Goal: Task Accomplishment & Management: Contribute content

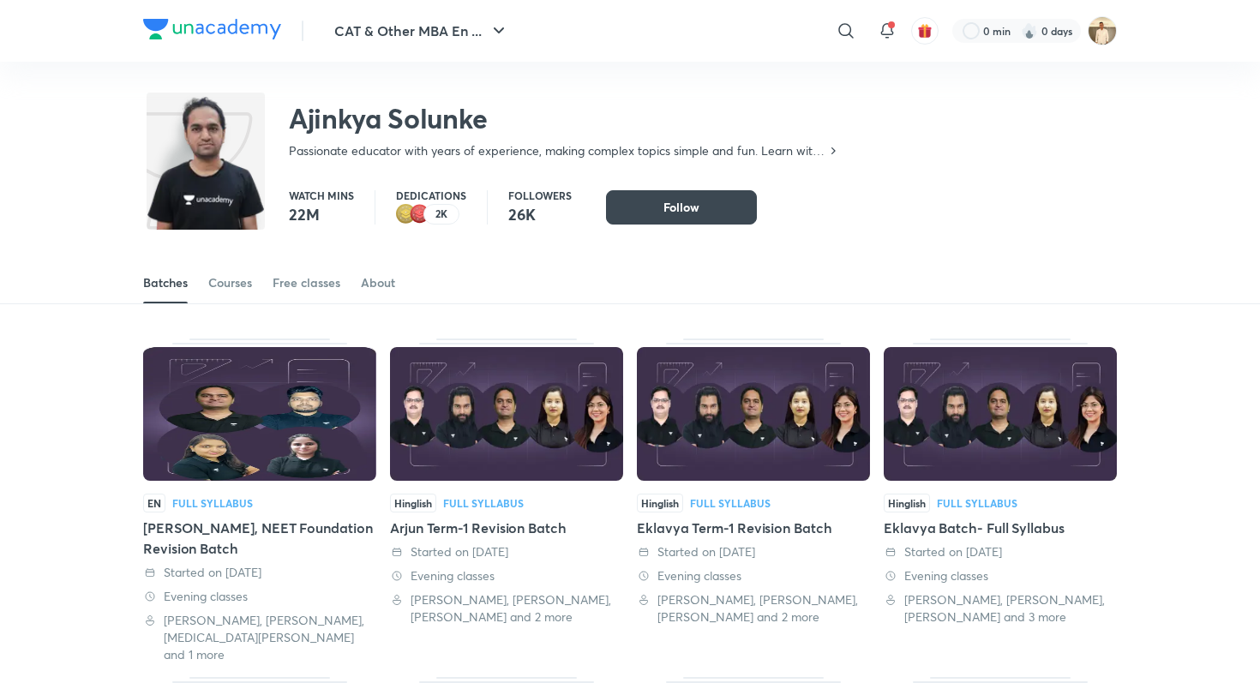
click at [1103, 35] on img at bounding box center [1102, 30] width 29 height 29
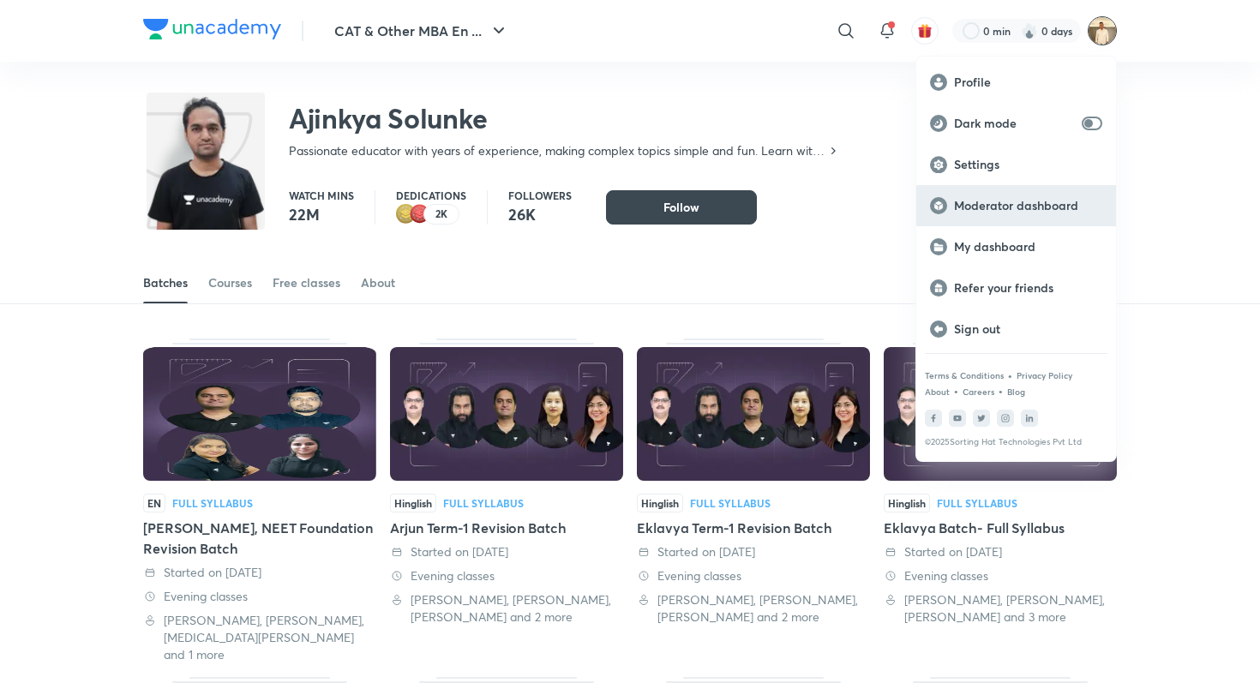
click at [1003, 218] on div "Moderator dashboard" at bounding box center [1017, 205] width 200 height 41
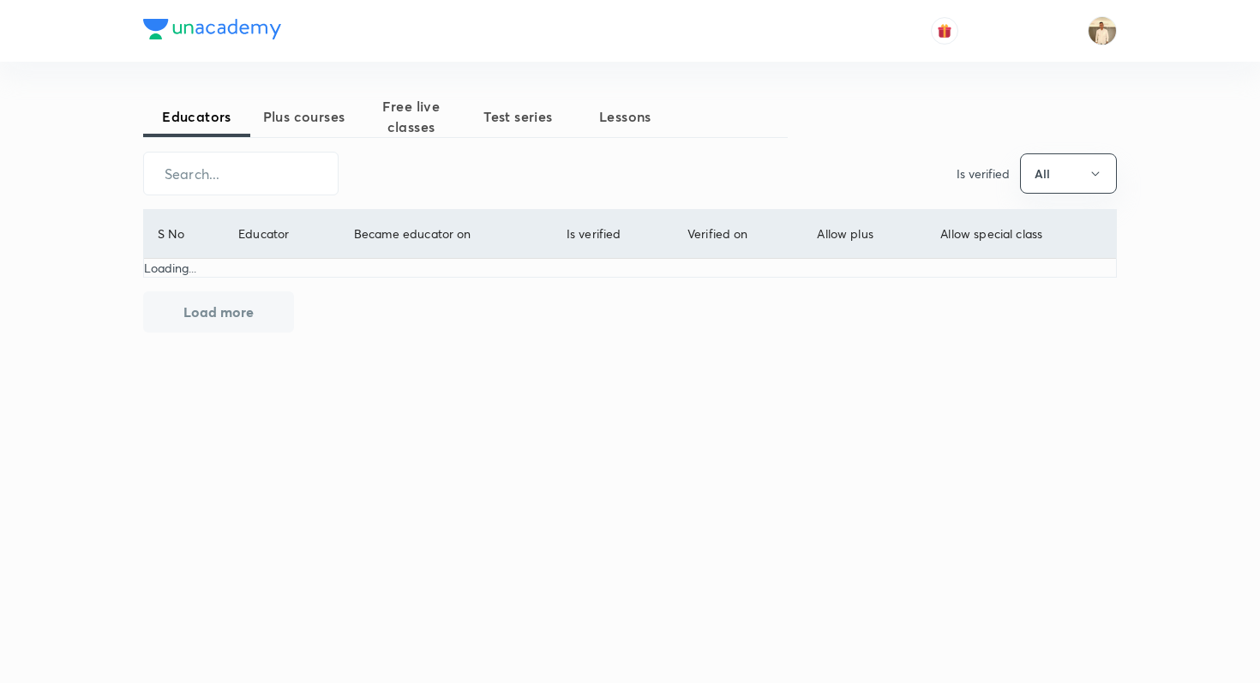
click at [302, 119] on span "Plus courses" at bounding box center [303, 116] width 107 height 21
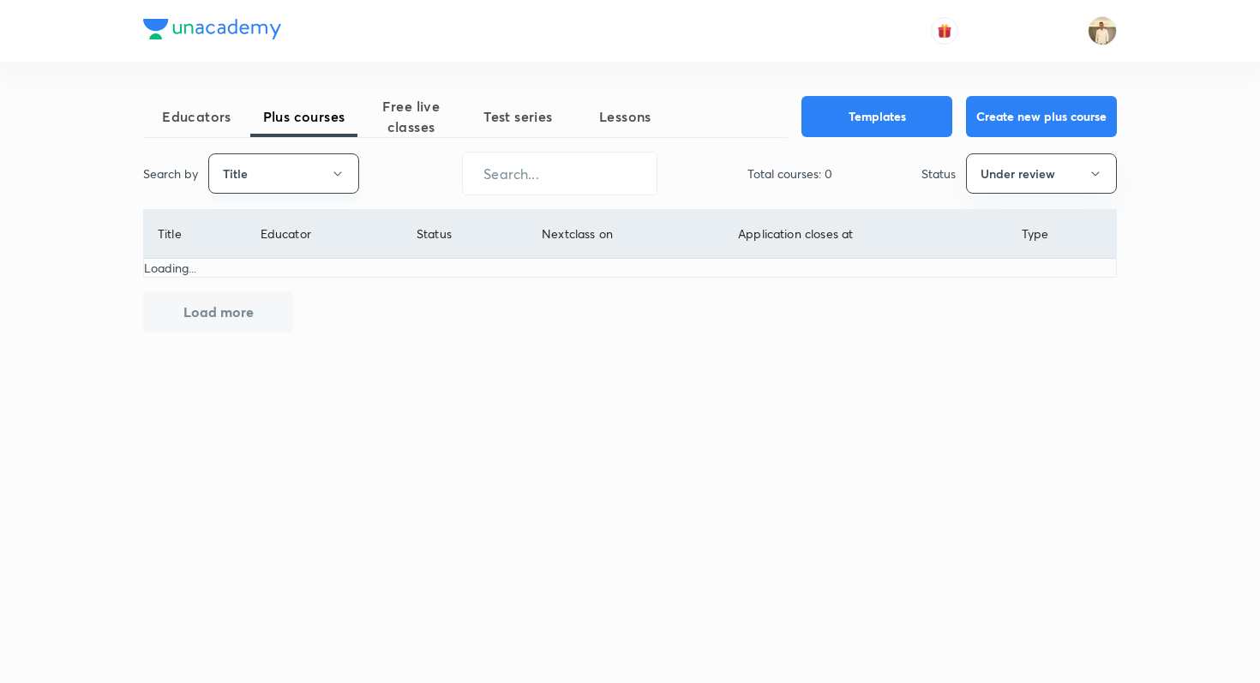
click at [274, 177] on button "Title" at bounding box center [283, 173] width 151 height 40
click at [293, 270] on li "Username" at bounding box center [283, 258] width 149 height 32
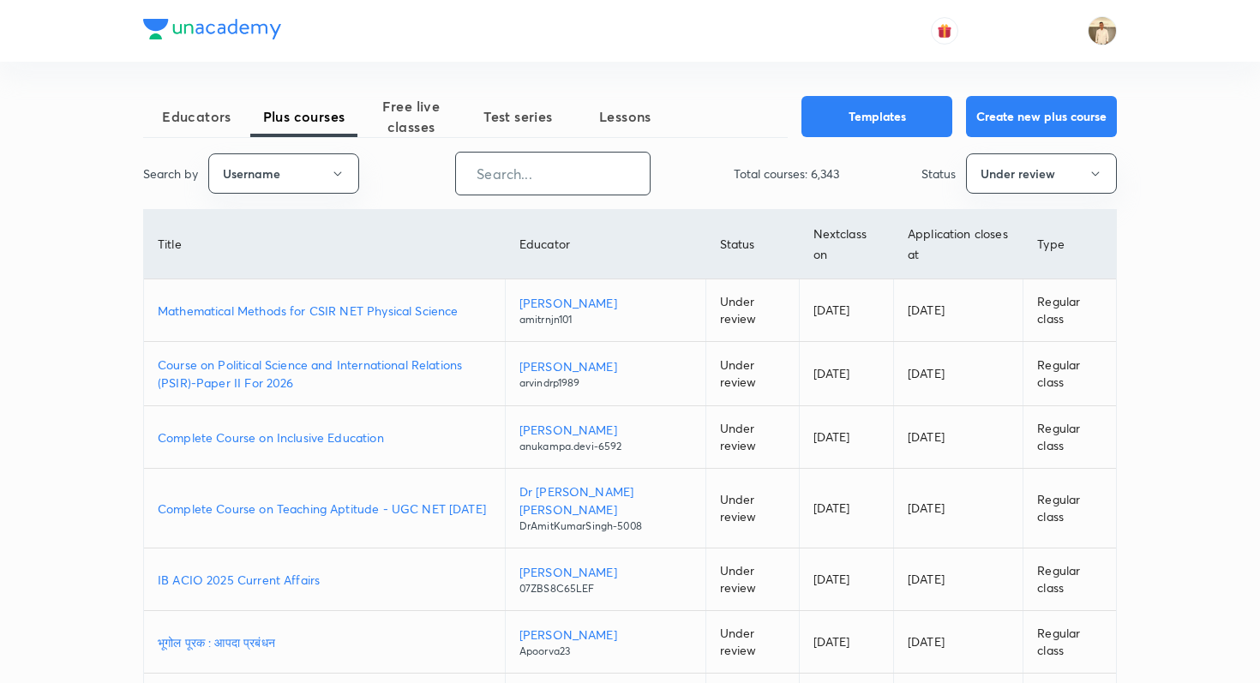
click at [520, 183] on input "text" at bounding box center [553, 174] width 194 height 44
paste input "lishathakur-3170"
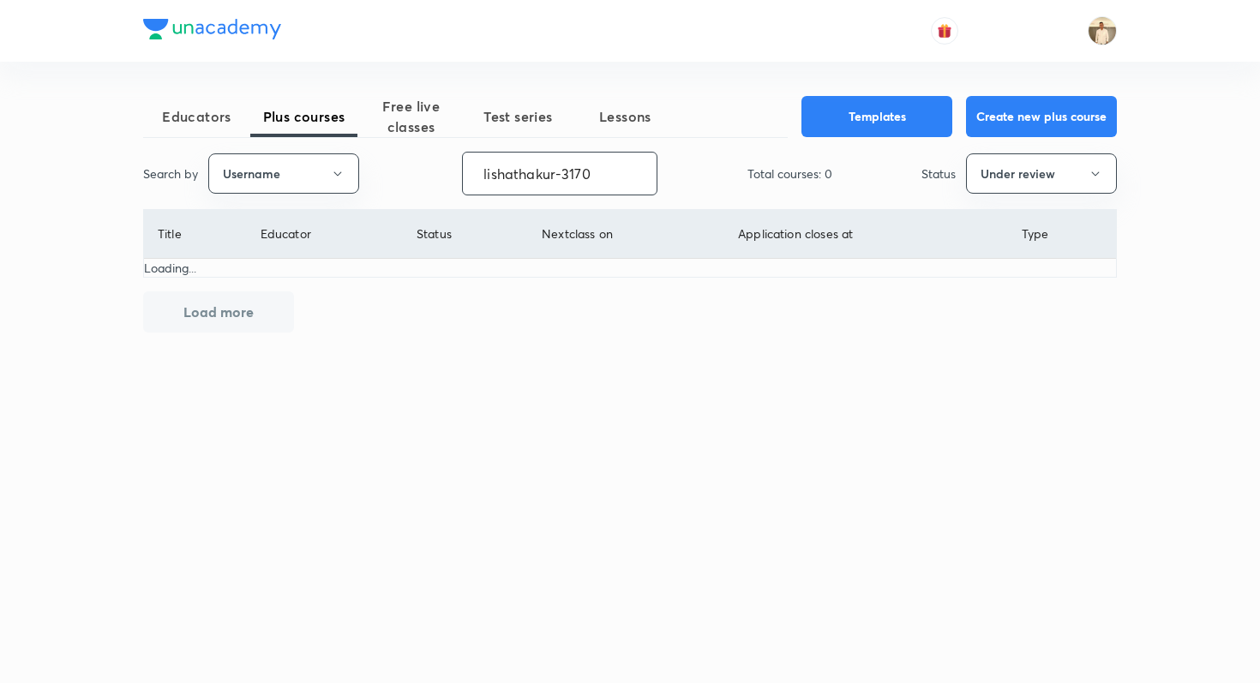
type input "lishathakur-3170"
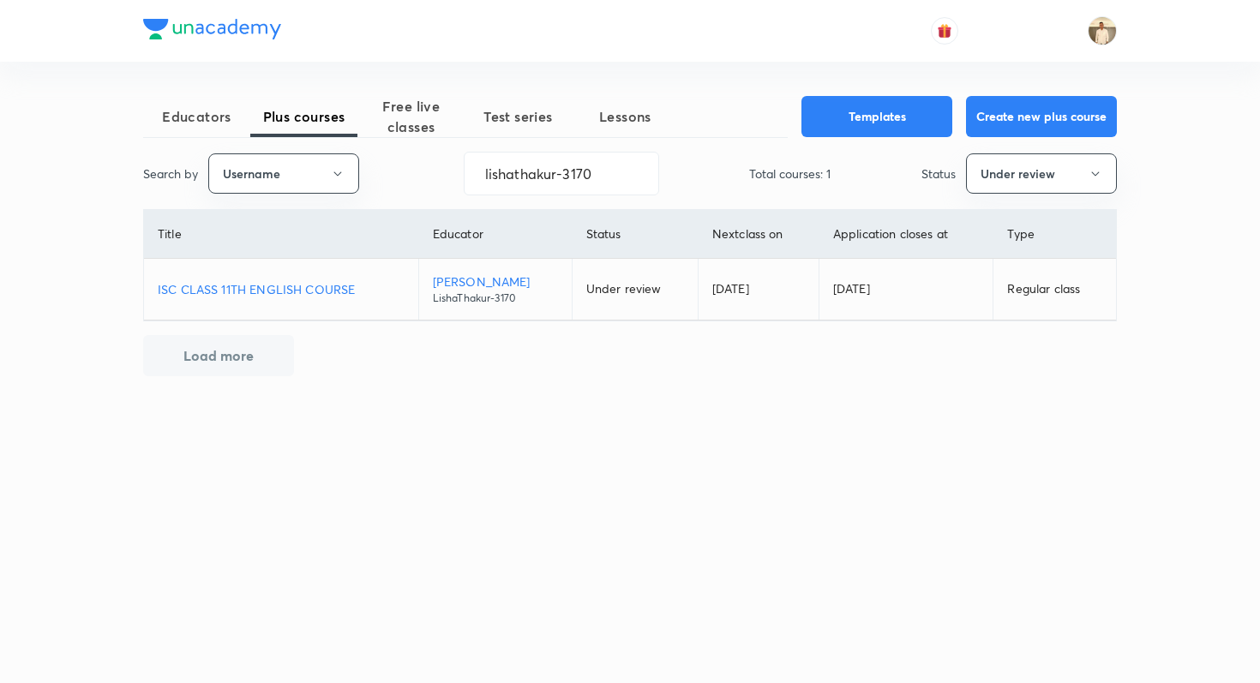
click at [281, 289] on p "ISC CLASS 11TH ENGLISH COURSE" at bounding box center [281, 289] width 247 height 18
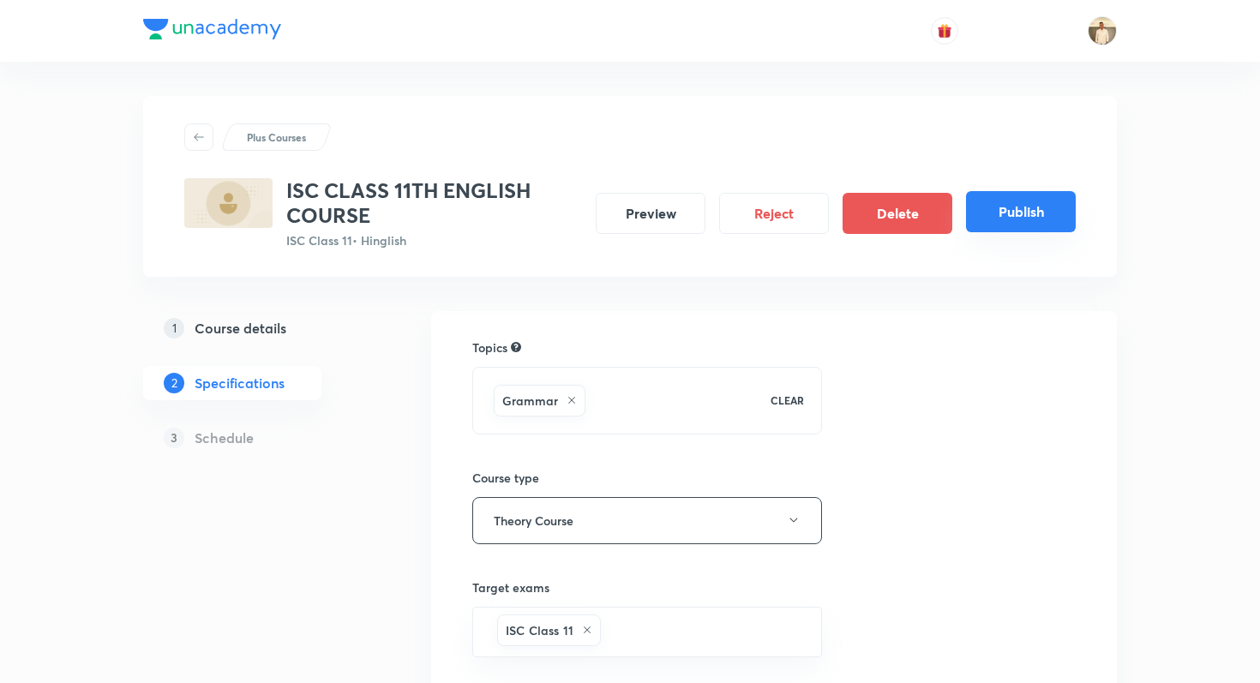
click at [990, 216] on button "Publish" at bounding box center [1021, 211] width 110 height 41
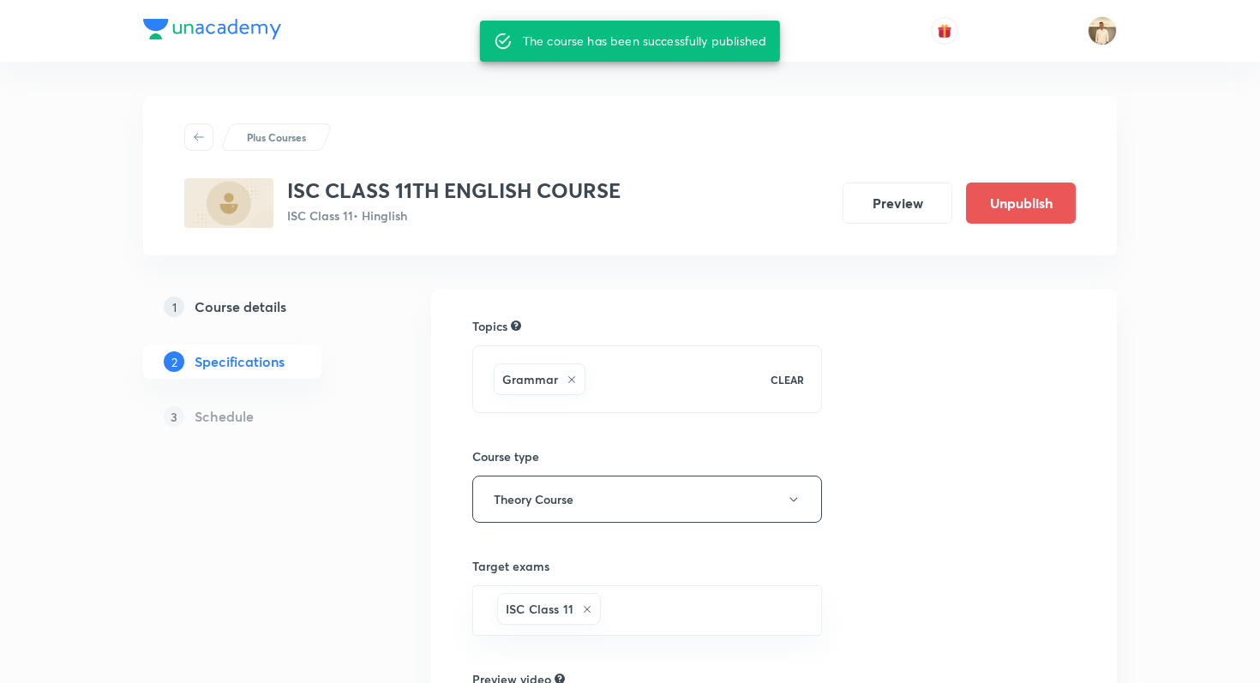
click at [99, 135] on div "Plus Courses ISC CLASS 11TH ENGLISH COURSE ISC Class 11 • Hinglish Preview Unpu…" at bounding box center [630, 495] width 1260 height 990
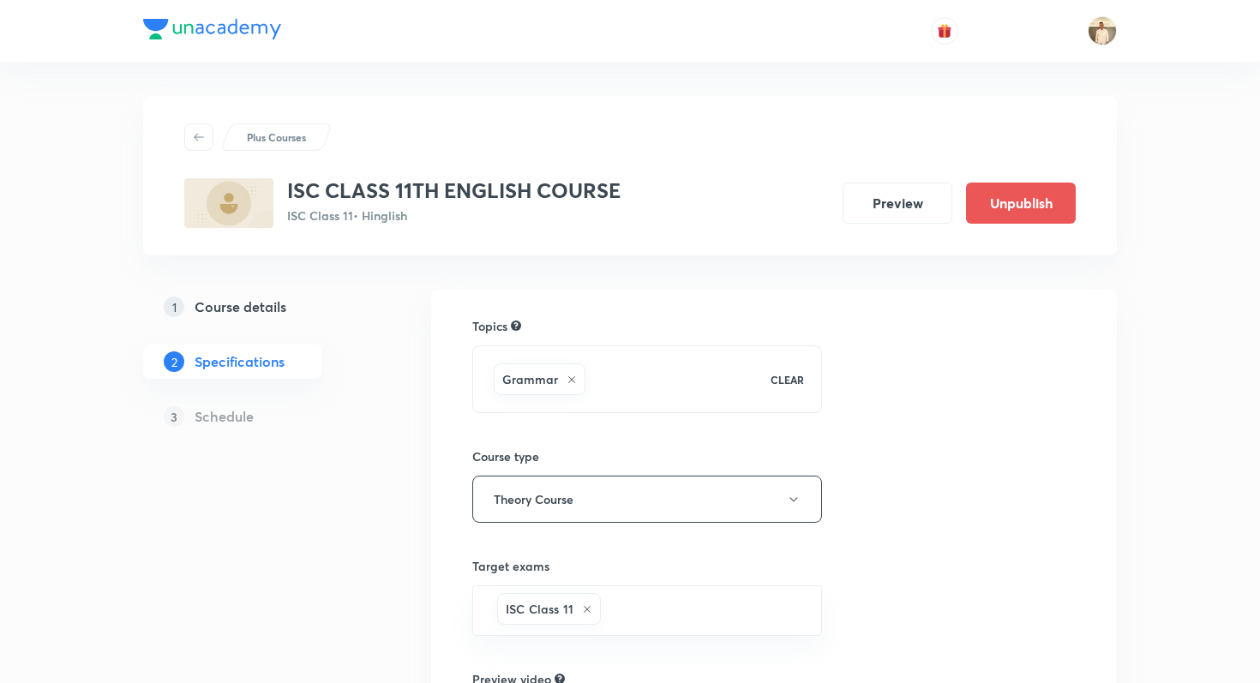
click at [130, 133] on div "Plus Courses ISC CLASS 11TH ENGLISH COURSE ISC Class 11 • Hinglish Preview Unpu…" at bounding box center [630, 495] width 1260 height 990
click at [0, 211] on div "Plus Courses ISC CLASS 11TH ENGLISH COURSE ISC Class 11 • Hinglish Preview Unpu…" at bounding box center [630, 495] width 1260 height 990
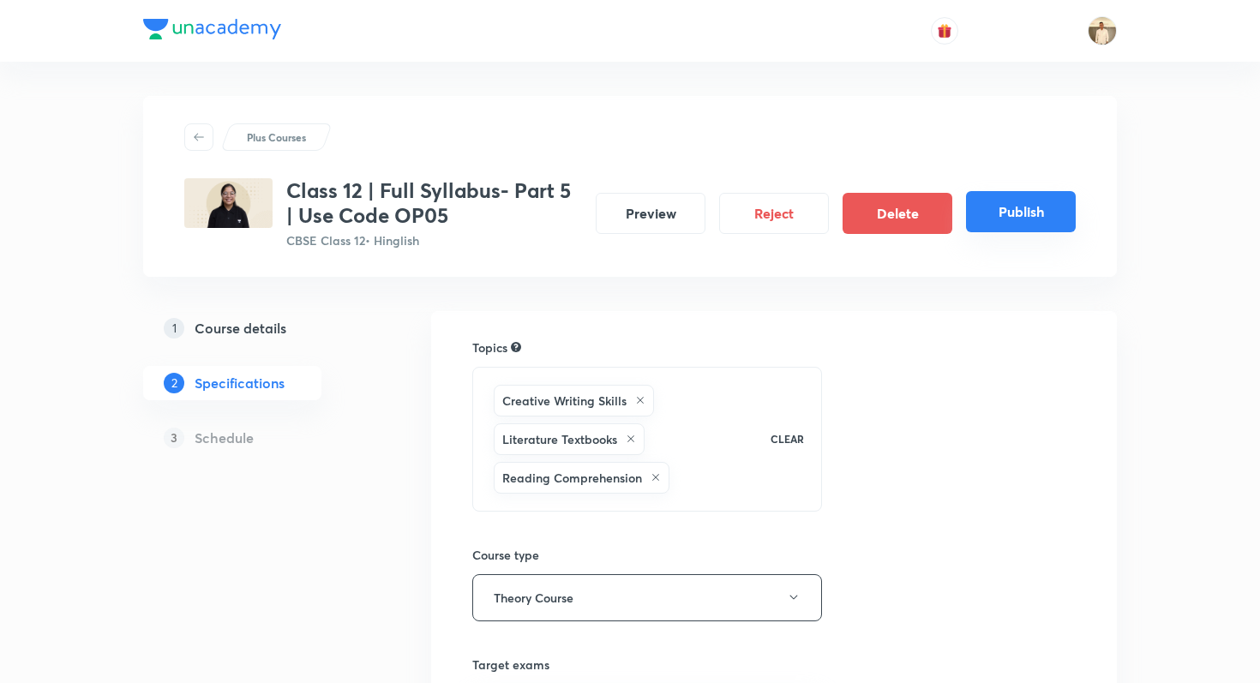
click at [1000, 217] on button "Publish" at bounding box center [1021, 211] width 110 height 41
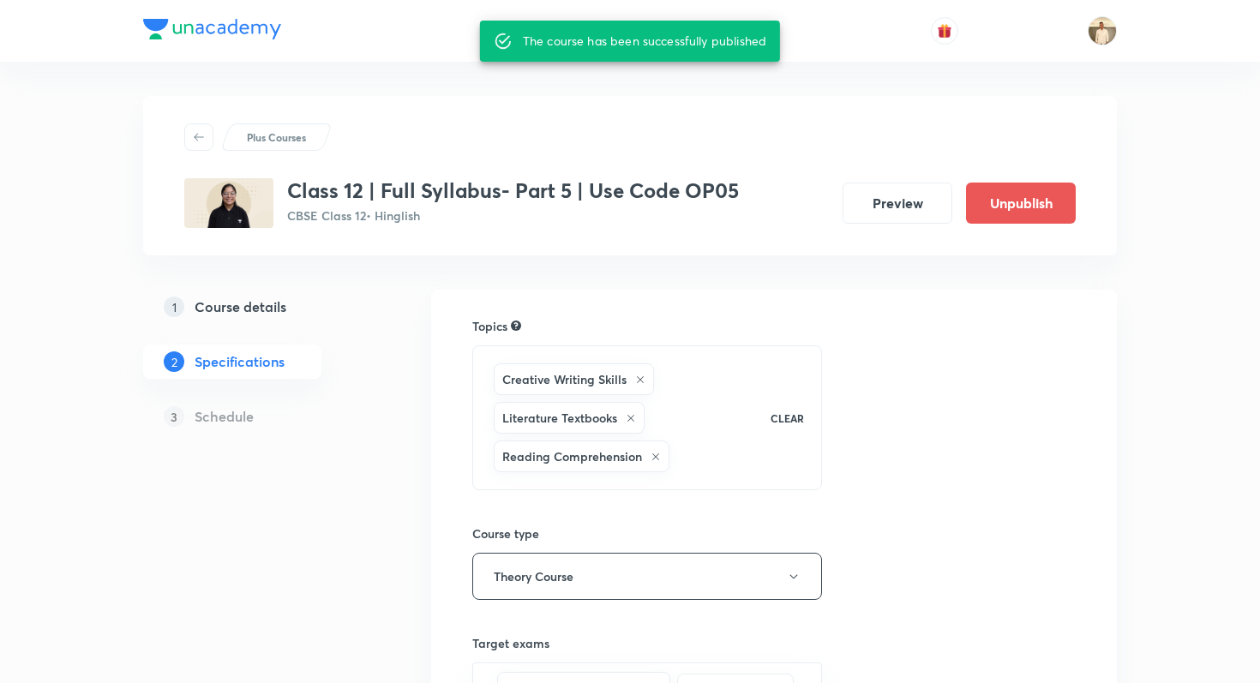
click at [135, 133] on div "Plus Courses Class 12 | Full Syllabus- Part 5 | Use Code OP05 CBSE Class 12 • H…" at bounding box center [630, 551] width 1260 height 1103
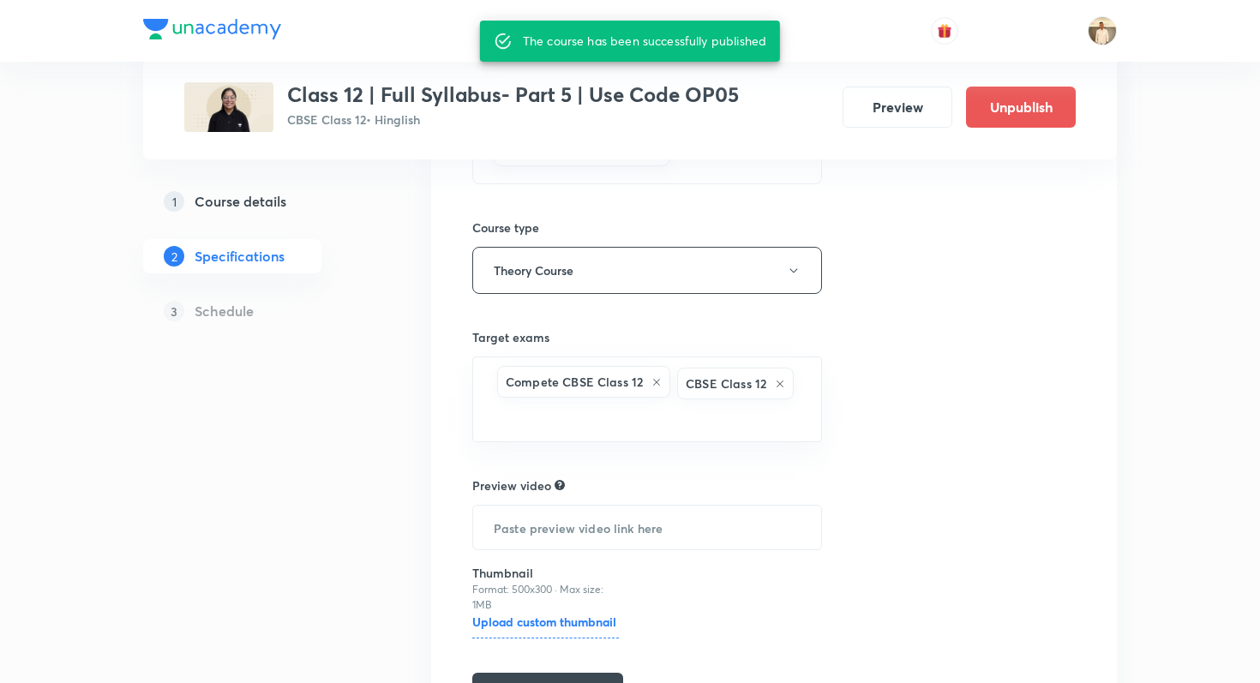
scroll to position [419, 0]
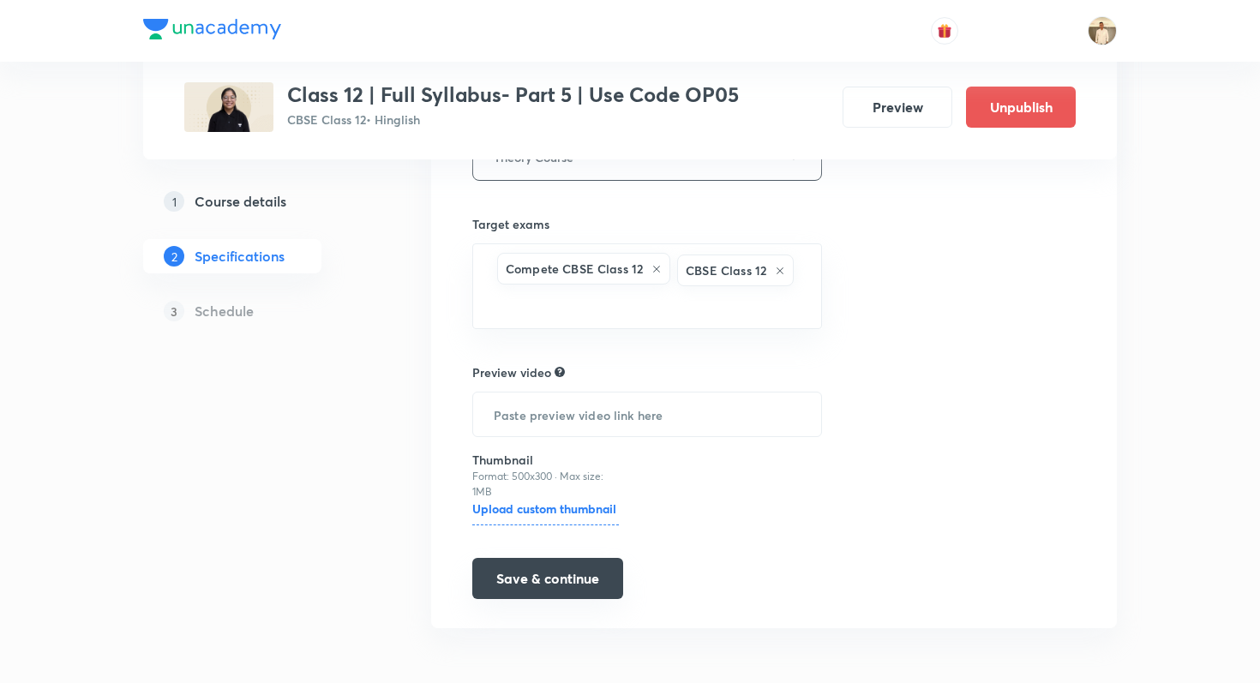
click at [570, 571] on button "Save & continue" at bounding box center [547, 578] width 151 height 41
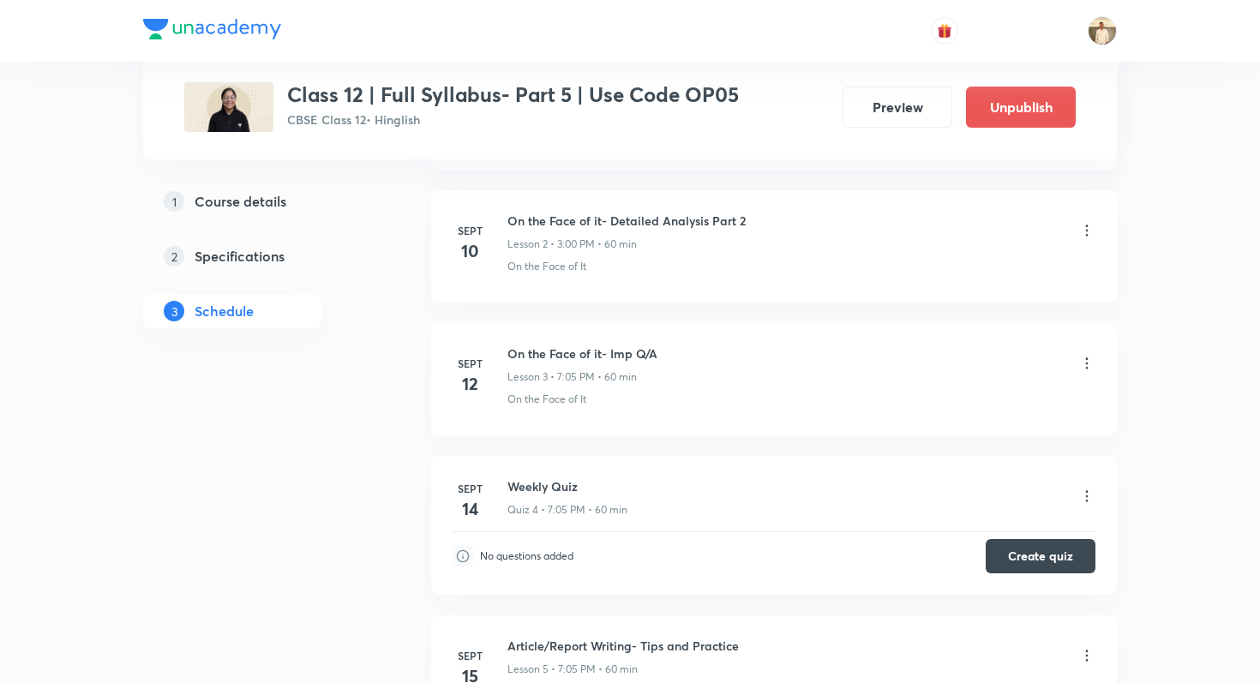
scroll to position [1034, 0]
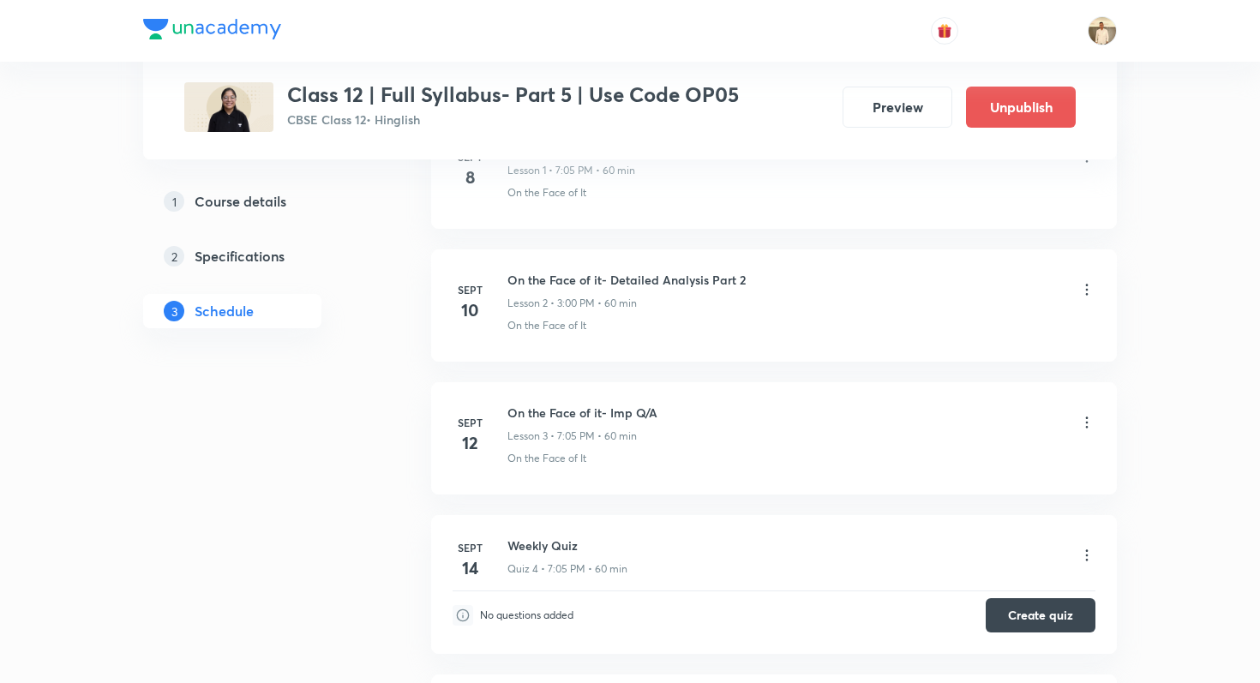
click at [1091, 301] on div "On the Face of it- Detailed Analysis Part 2 Lesson 2 • 3:00 PM • 60 min" at bounding box center [802, 291] width 588 height 40
click at [1088, 296] on icon at bounding box center [1087, 289] width 17 height 17
click at [983, 331] on li "Edit" at bounding box center [1001, 333] width 188 height 32
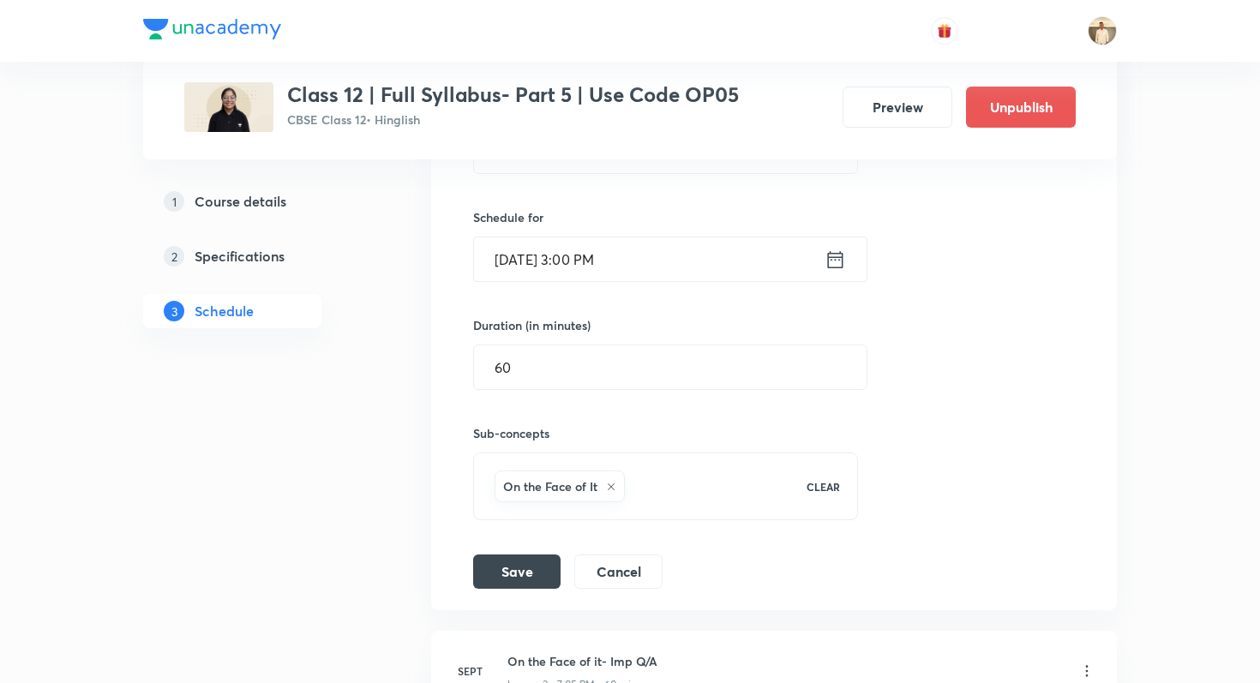
scroll to position [639, 0]
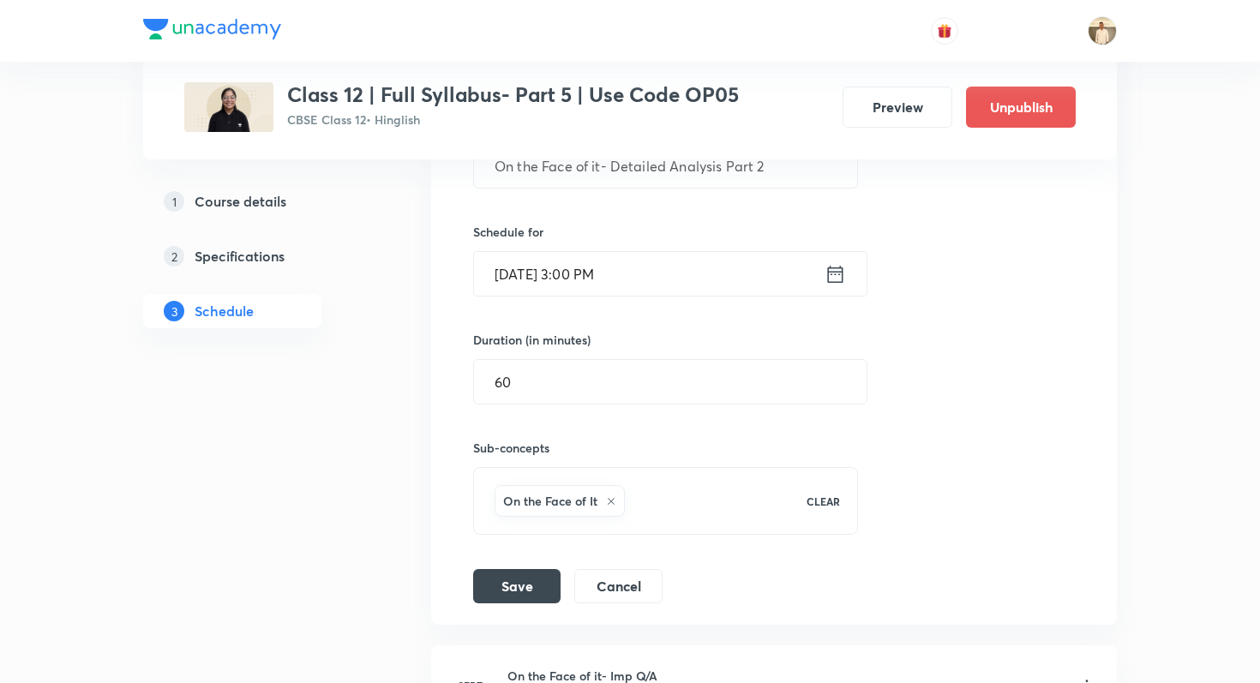
click at [845, 276] on icon at bounding box center [835, 274] width 21 height 24
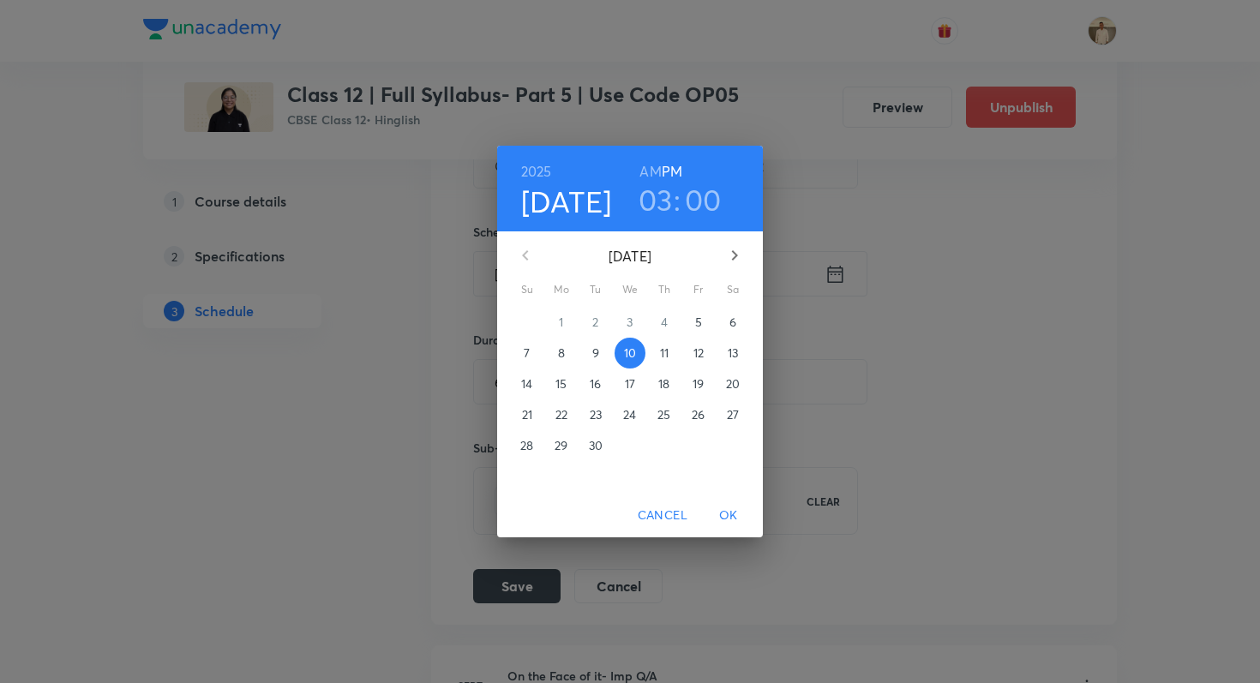
click at [679, 210] on h3 ":" at bounding box center [677, 200] width 7 height 36
click at [665, 203] on h3 "03" at bounding box center [656, 200] width 34 height 36
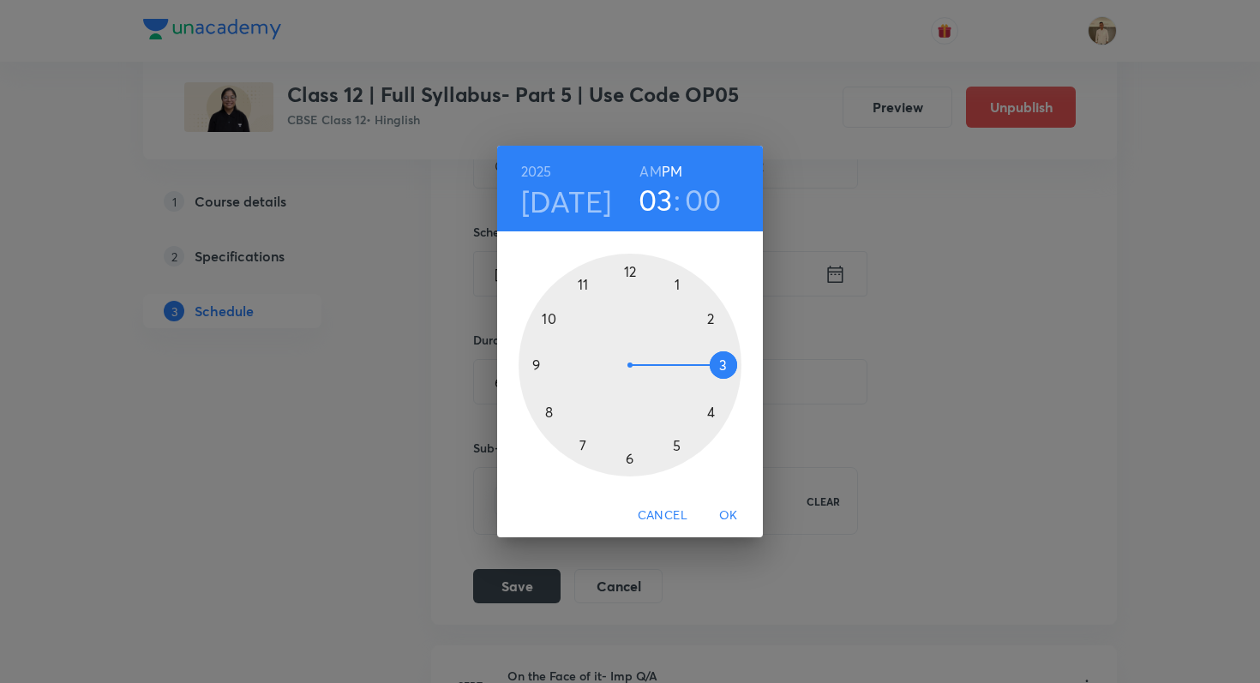
click at [580, 452] on div at bounding box center [630, 365] width 223 height 223
click at [676, 292] on div at bounding box center [630, 365] width 223 height 223
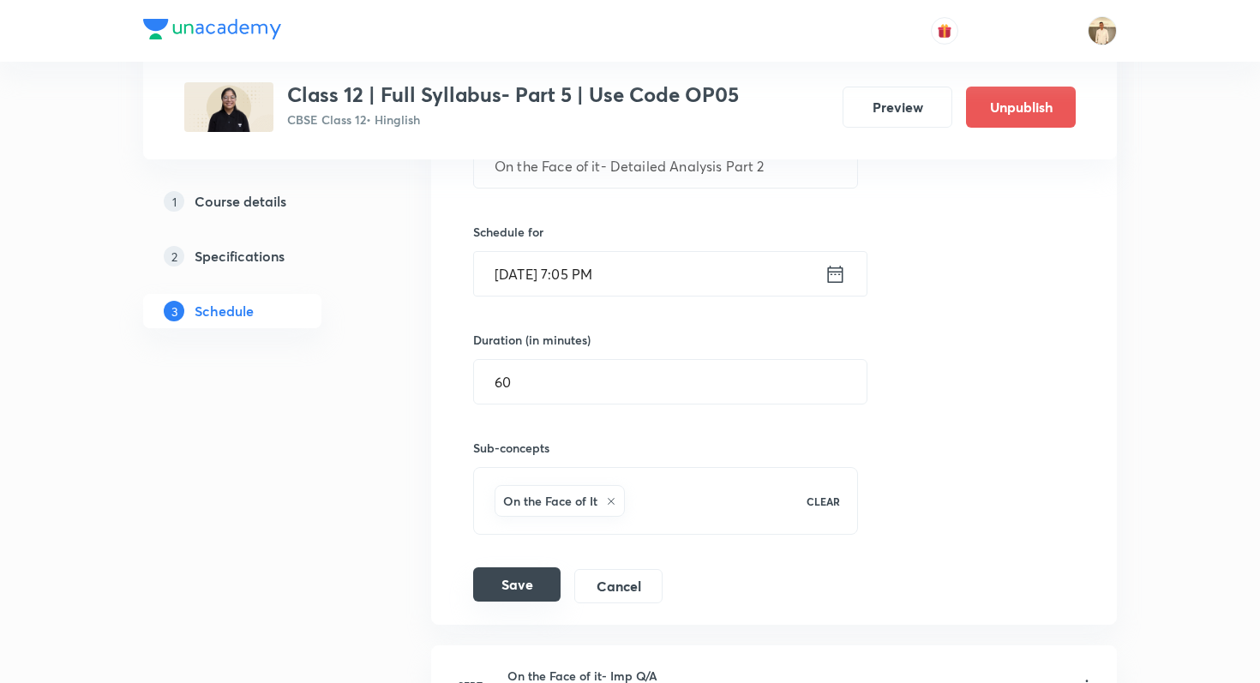
click at [509, 587] on button "Save" at bounding box center [516, 585] width 87 height 34
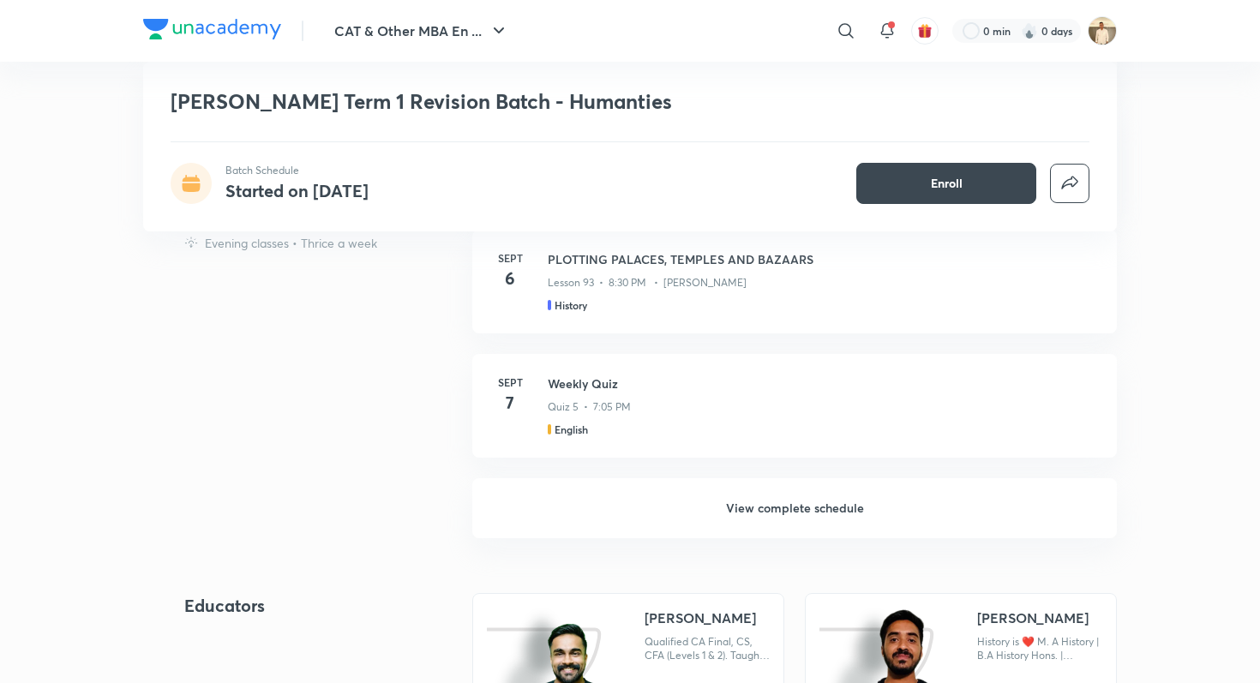
scroll to position [1281, 0]
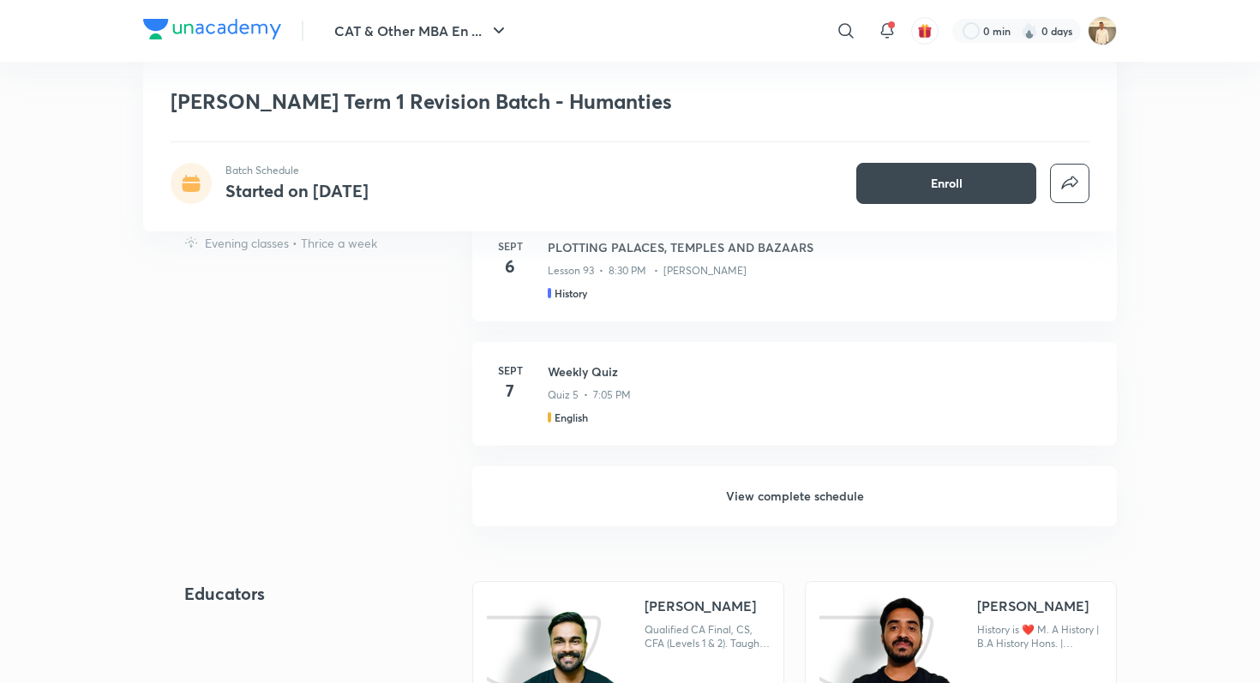
click at [578, 514] on h6 "View complete schedule" at bounding box center [794, 496] width 645 height 60
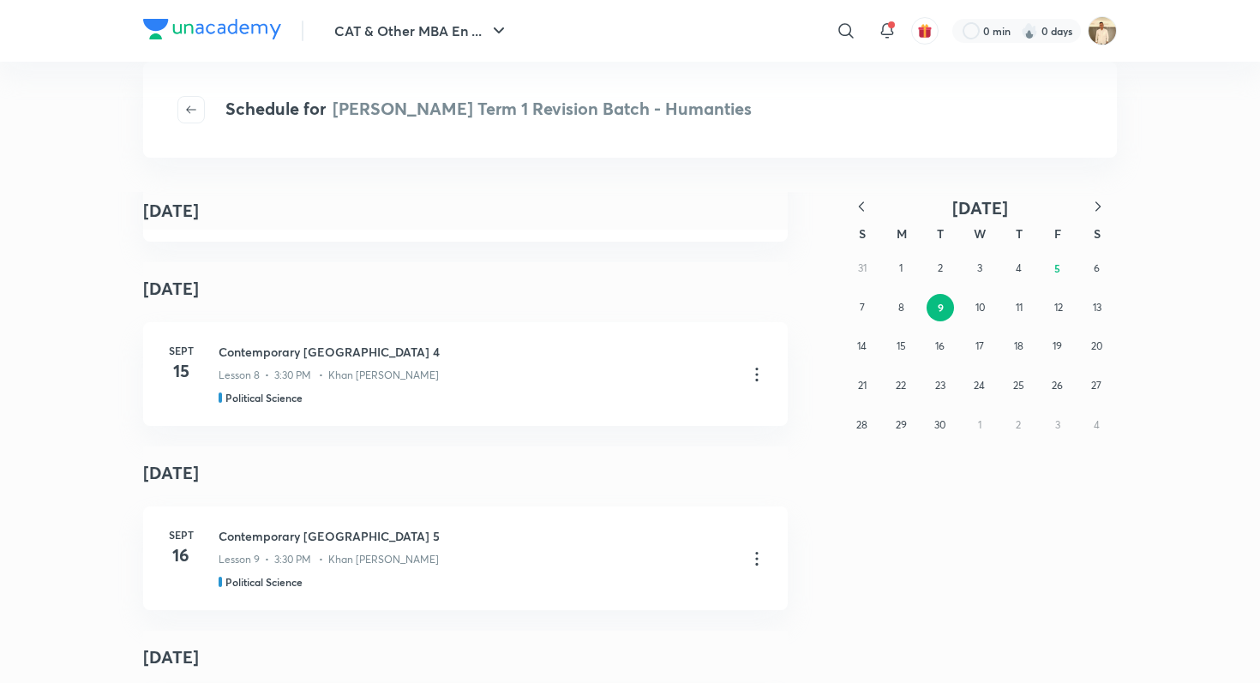
scroll to position [7646, 0]
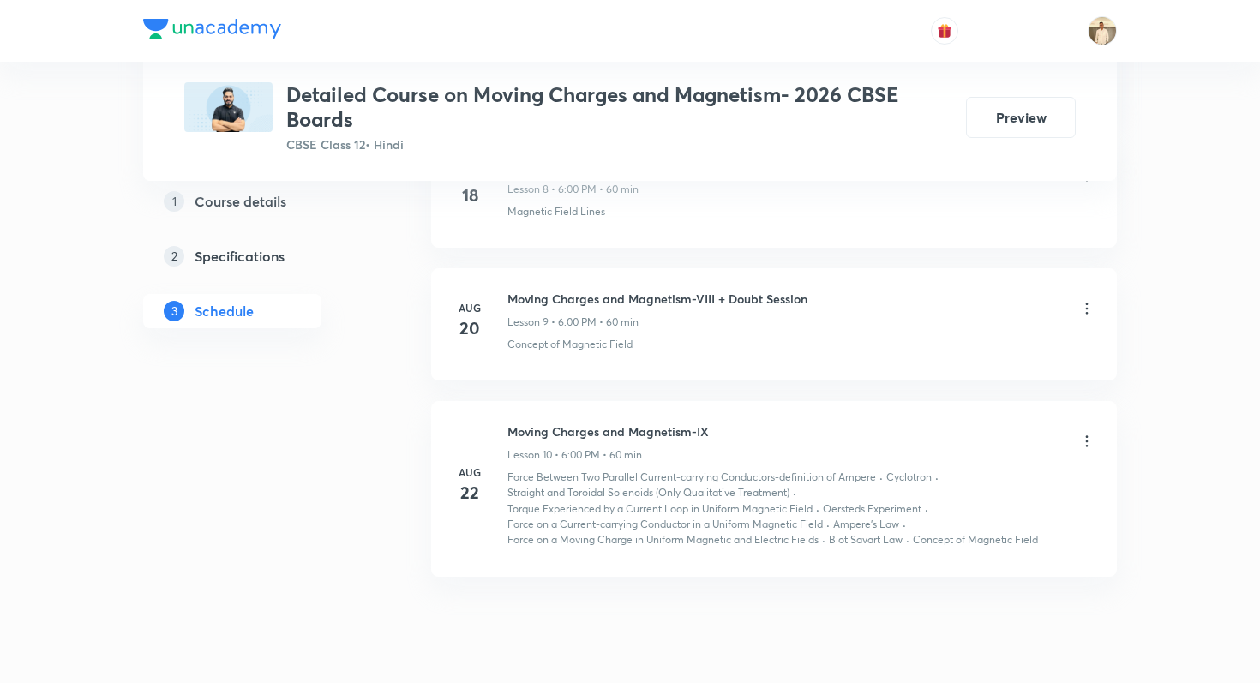
scroll to position [2057, 0]
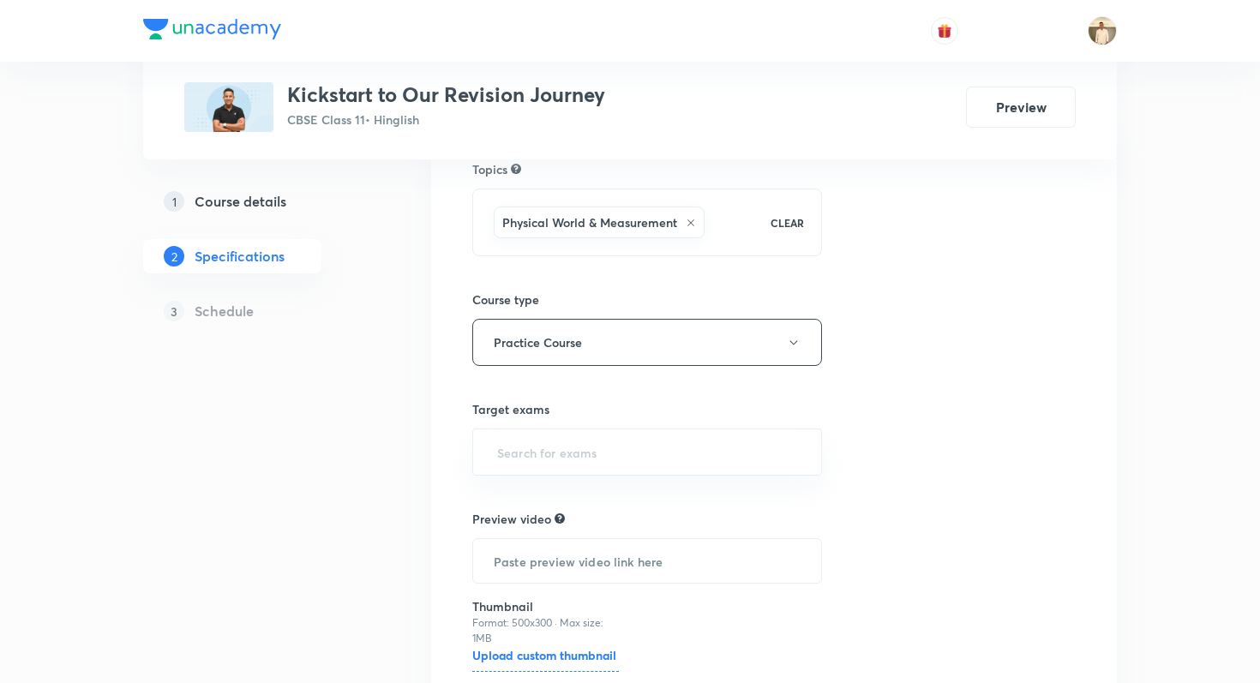
scroll to position [304, 0]
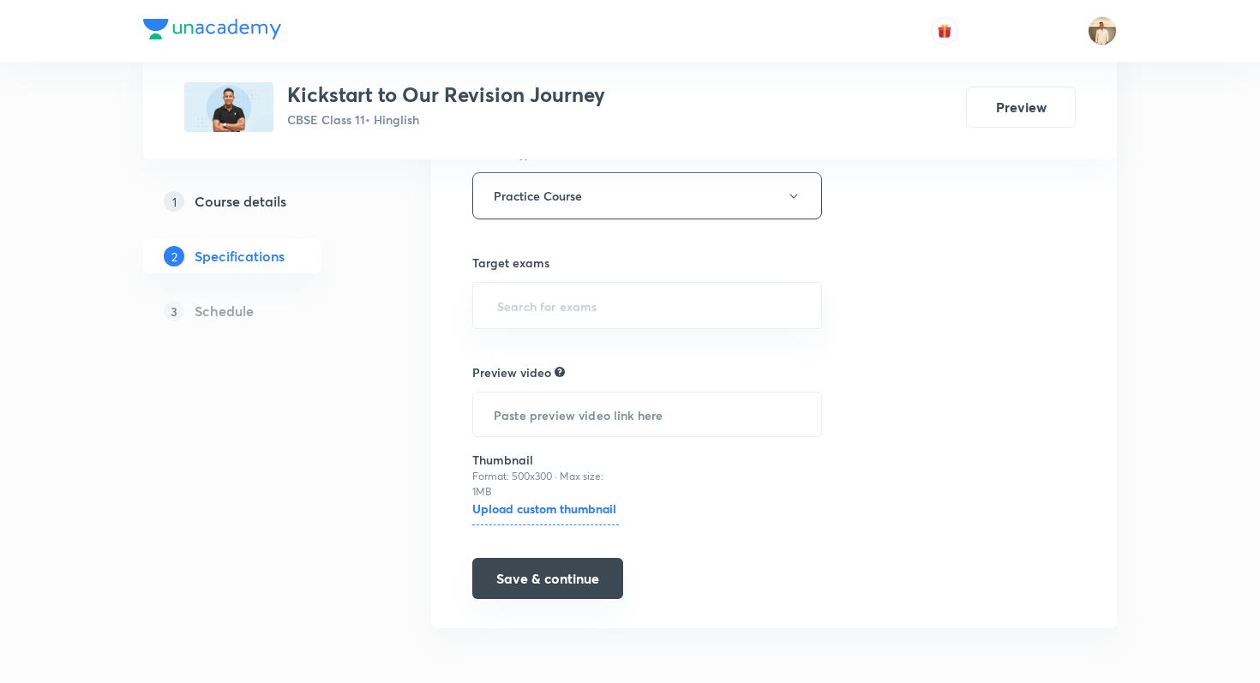
click at [526, 587] on button "Save & continue" at bounding box center [547, 578] width 151 height 41
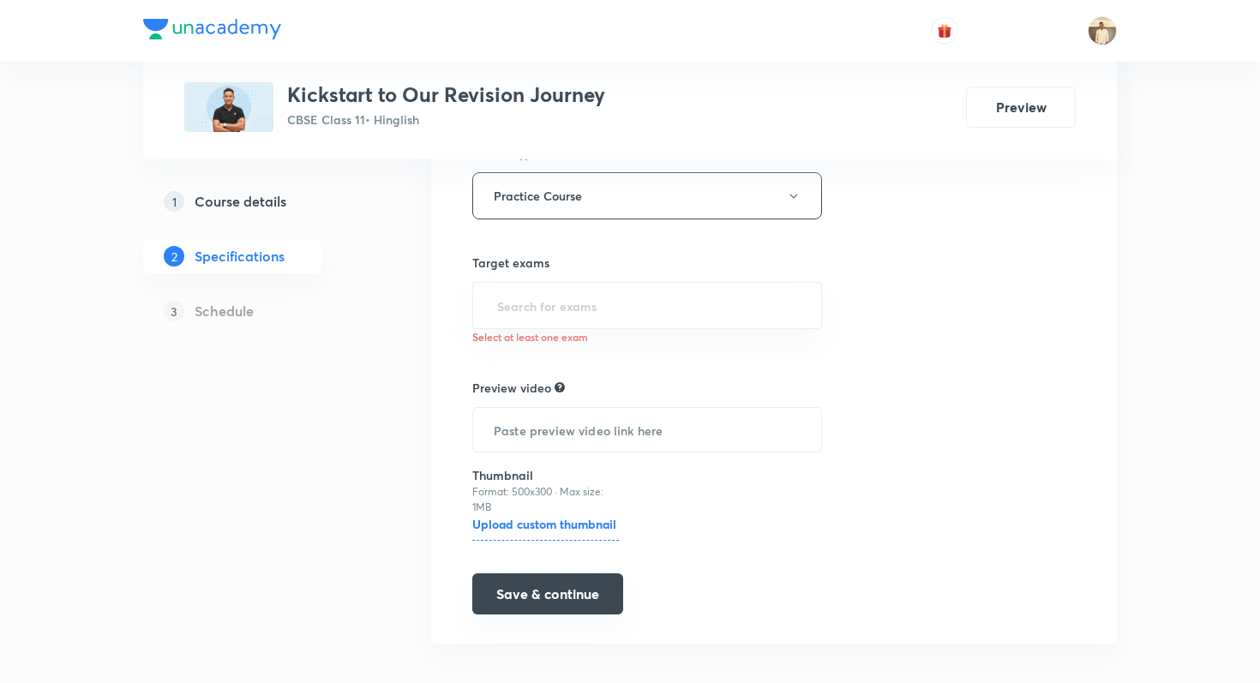
click at [544, 594] on button "Save & continue" at bounding box center [547, 594] width 151 height 41
click at [225, 310] on h5 "Schedule" at bounding box center [224, 311] width 59 height 21
click at [500, 588] on button "Save & continue" at bounding box center [547, 594] width 151 height 41
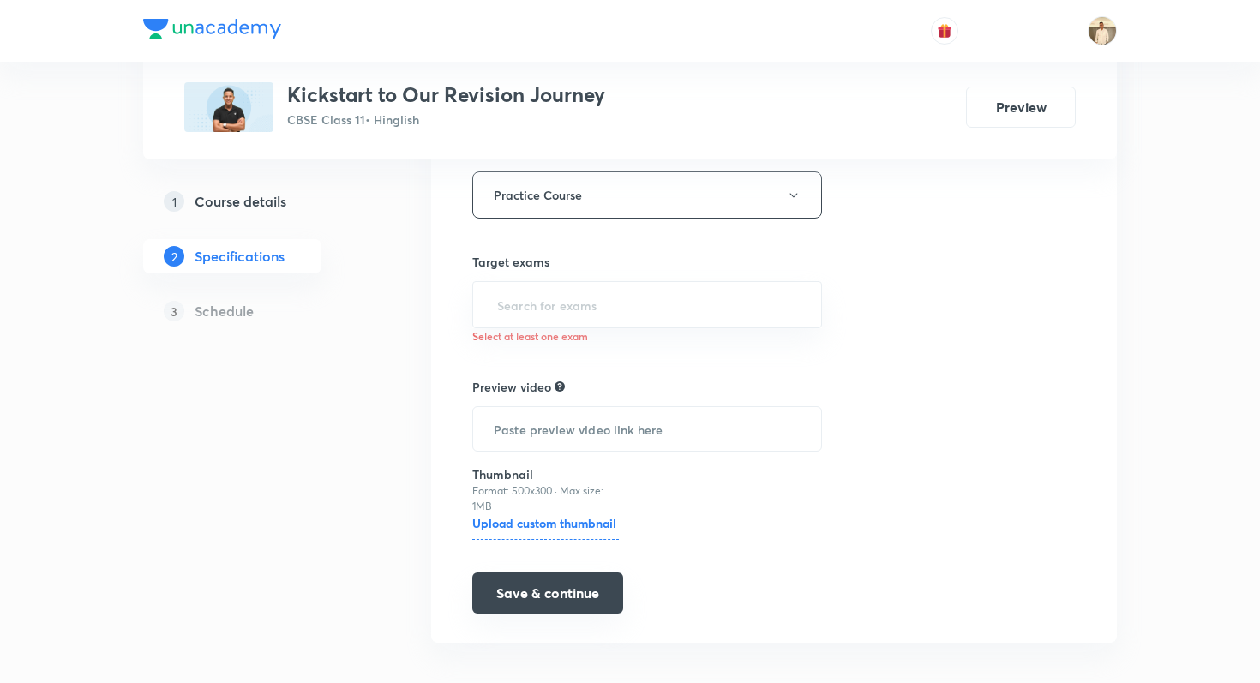
scroll to position [319, 0]
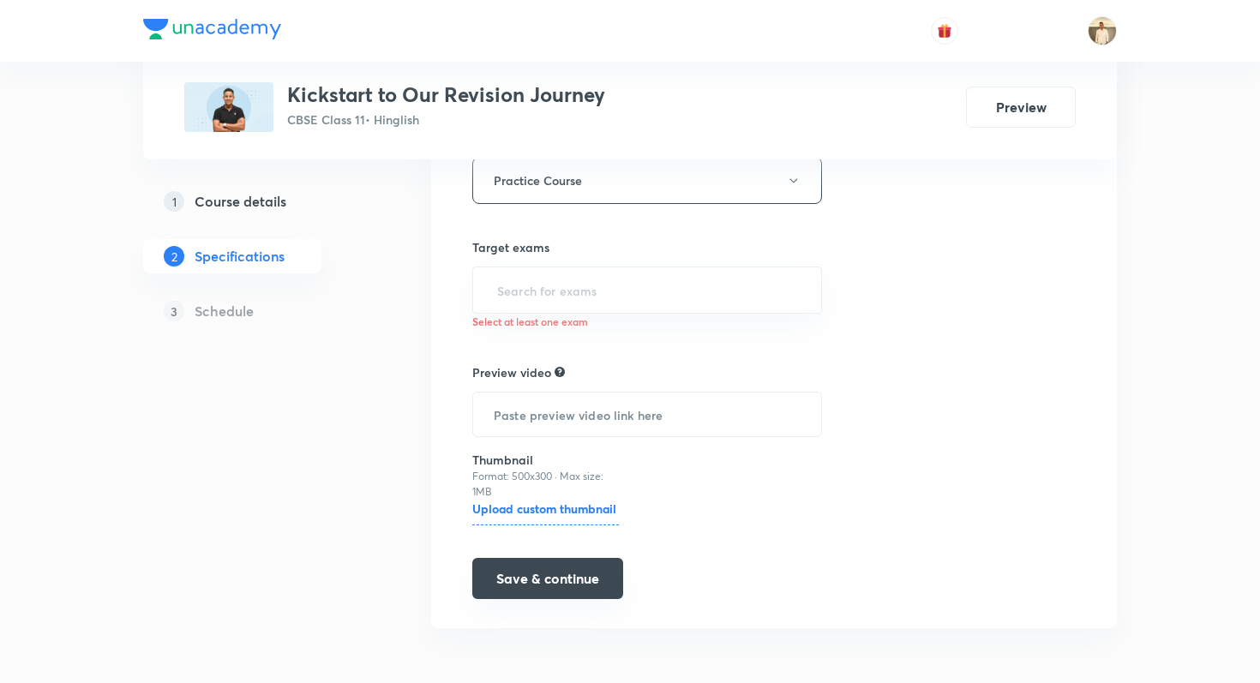
click at [503, 568] on button "Save & continue" at bounding box center [547, 578] width 151 height 41
click at [556, 290] on input "text" at bounding box center [647, 290] width 307 height 32
type input "cla"
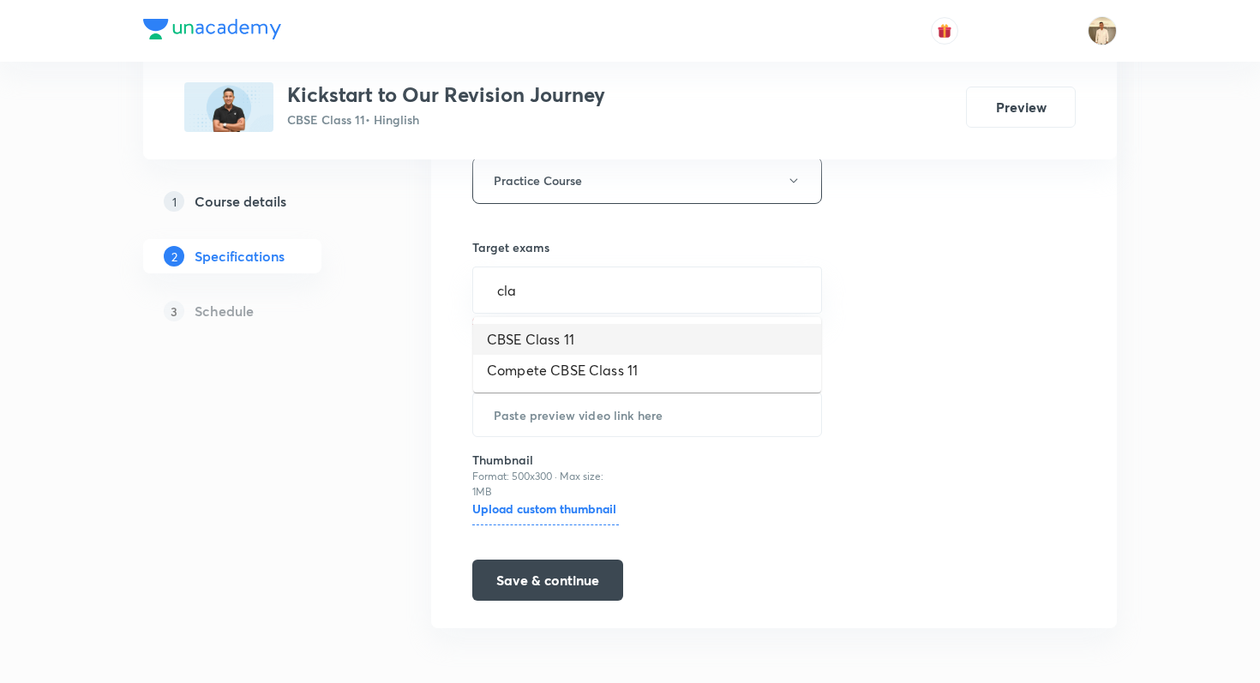
click at [557, 346] on li "CBSE Class 11" at bounding box center [647, 339] width 348 height 31
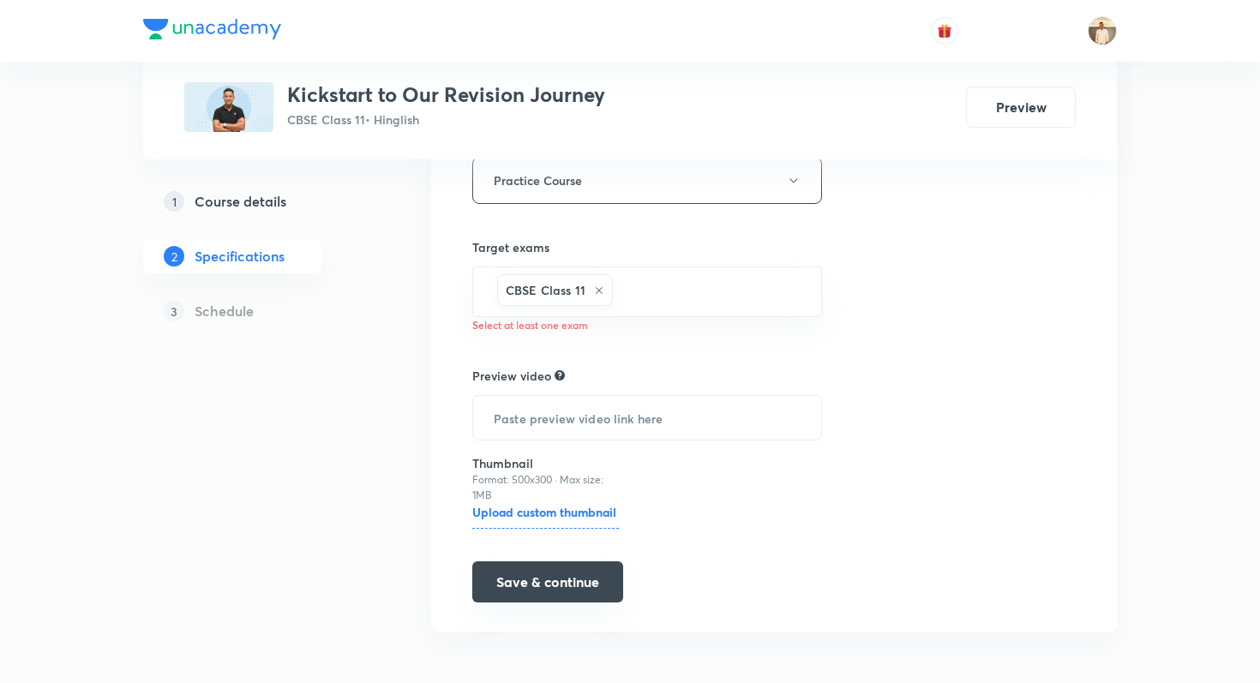
click at [580, 574] on button "Save & continue" at bounding box center [547, 582] width 151 height 41
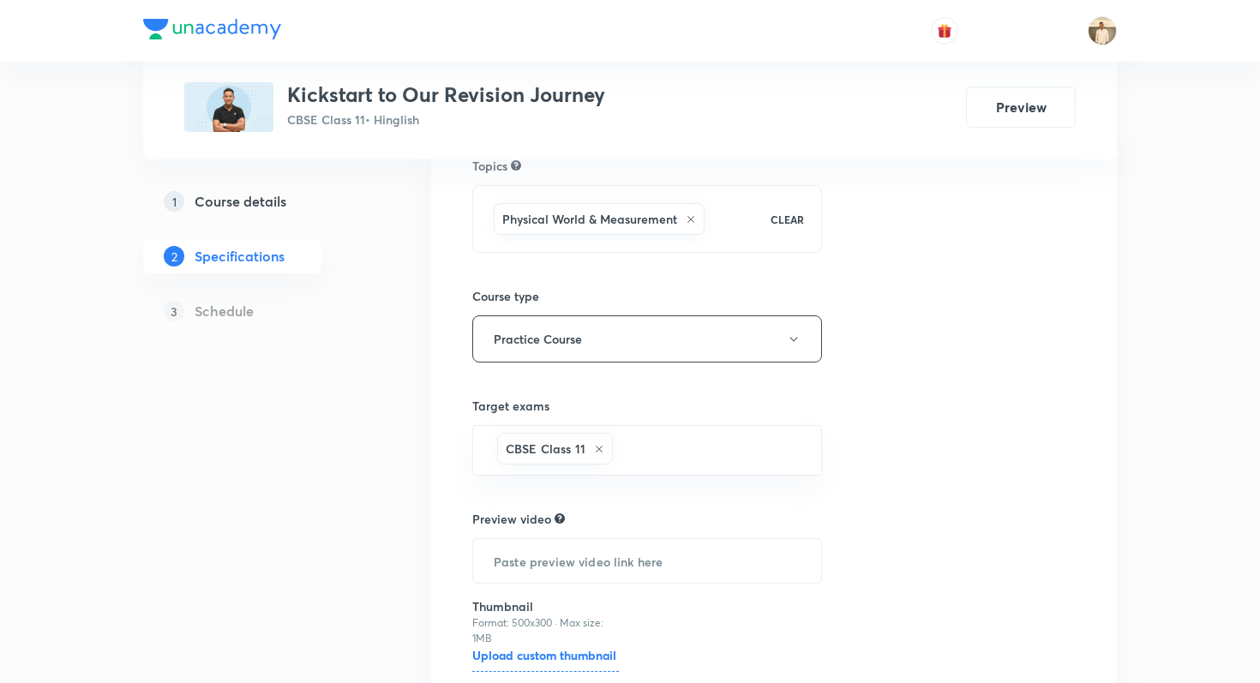
scroll to position [171, 0]
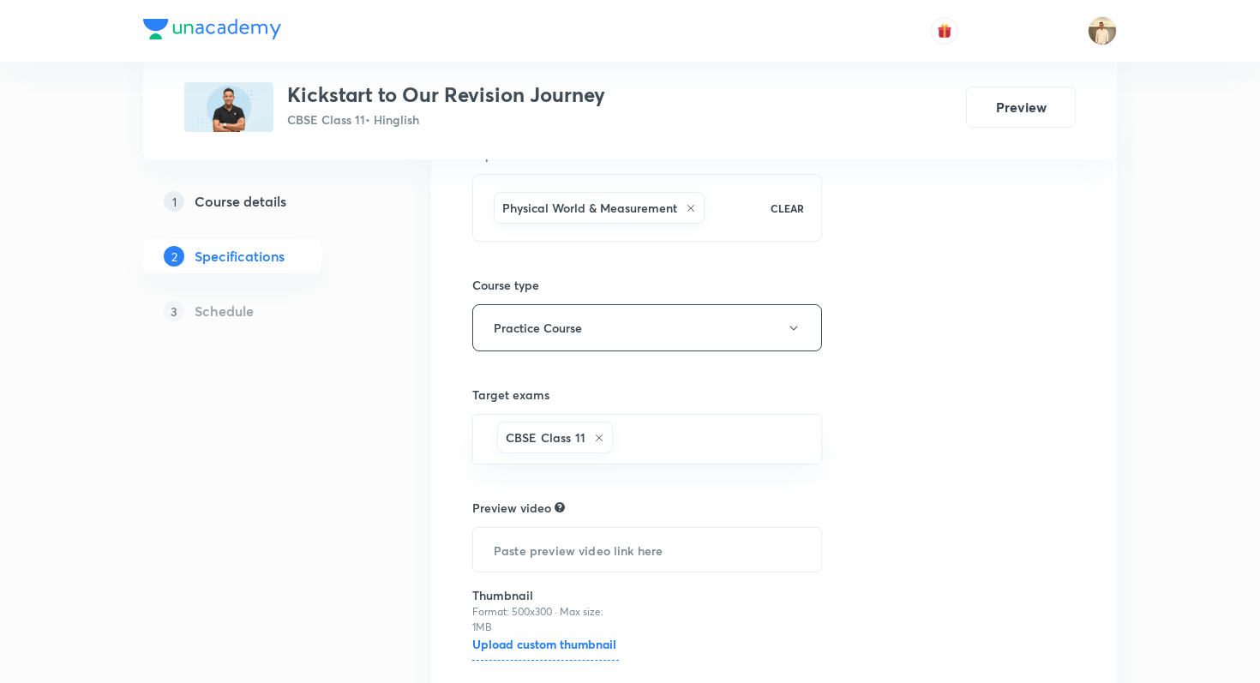
click at [214, 308] on h5 "Schedule" at bounding box center [224, 311] width 59 height 21
click at [995, 108] on button "Preview" at bounding box center [1021, 105] width 110 height 41
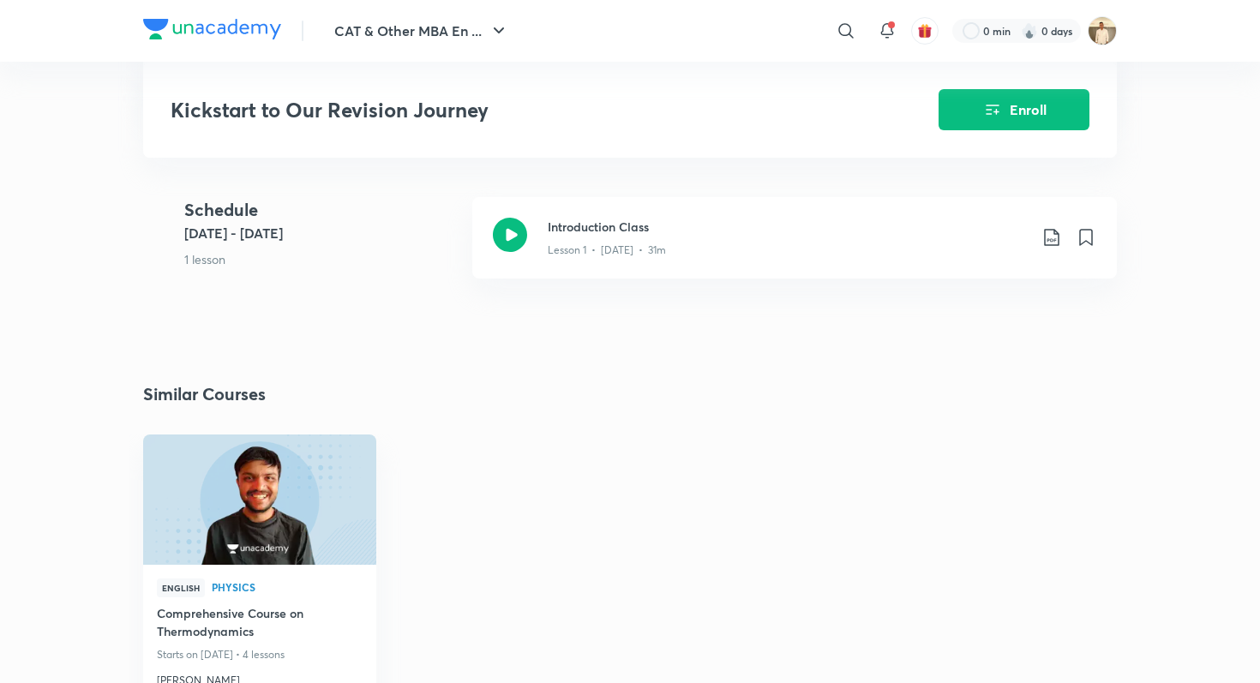
scroll to position [389, 0]
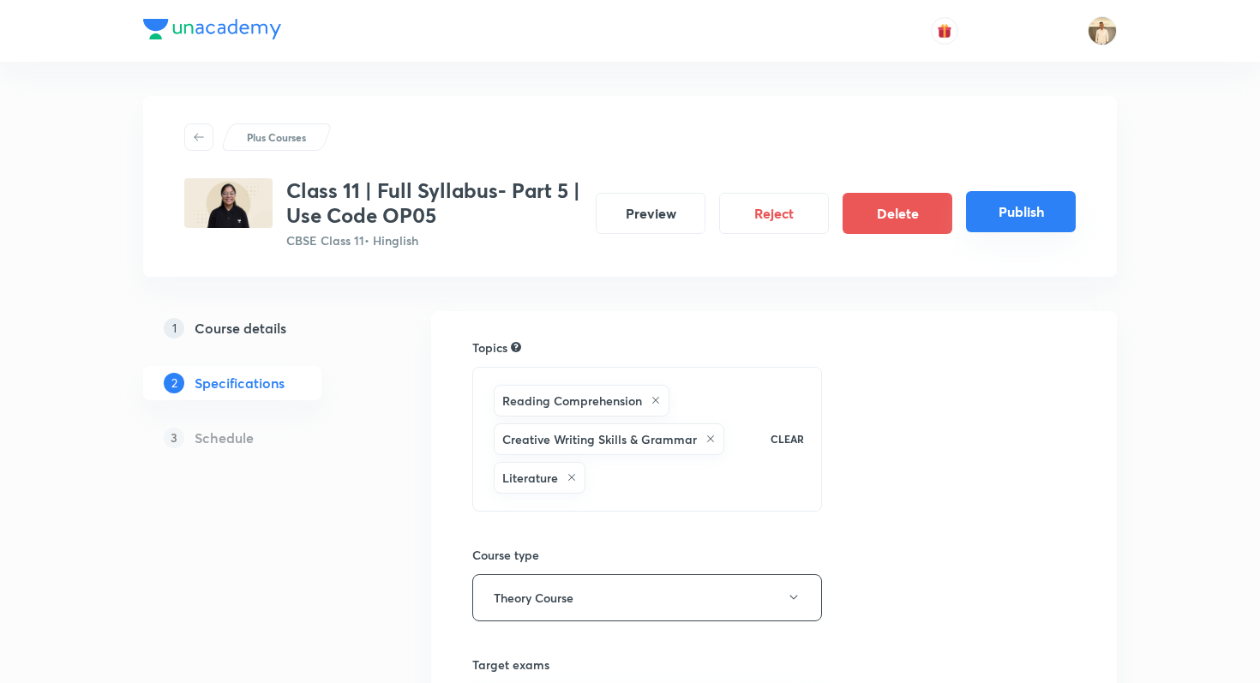
click at [996, 218] on button "Publish" at bounding box center [1021, 211] width 110 height 41
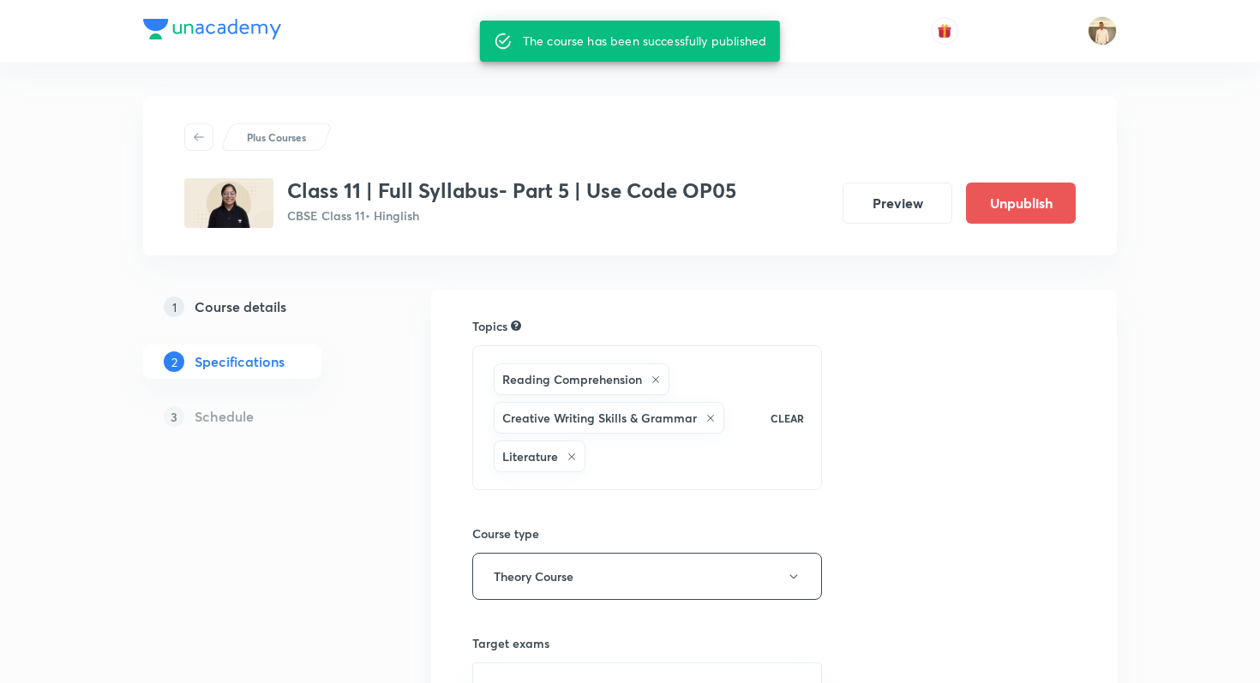
click at [27, 131] on div "Plus Courses Class 11 | Full Syllabus- Part 5 | Use Code OP05 CBSE Class 11 • H…" at bounding box center [630, 532] width 1260 height 1064
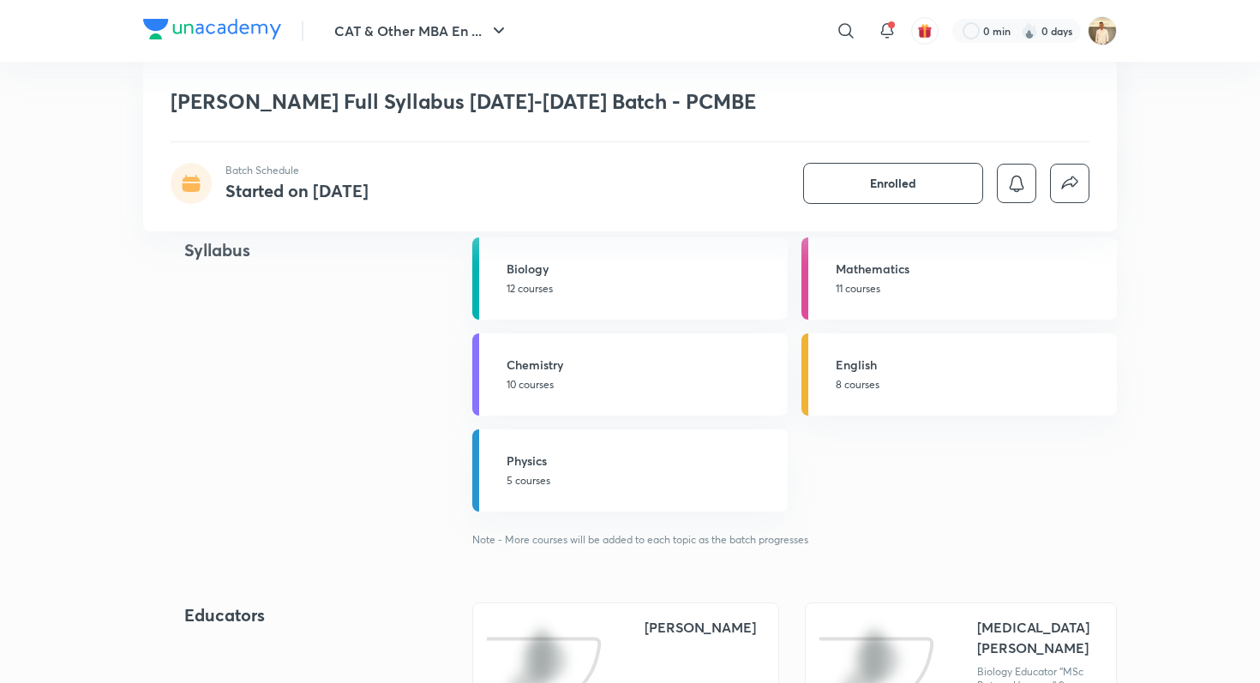
scroll to position [1817, 0]
